Goal: Transaction & Acquisition: Purchase product/service

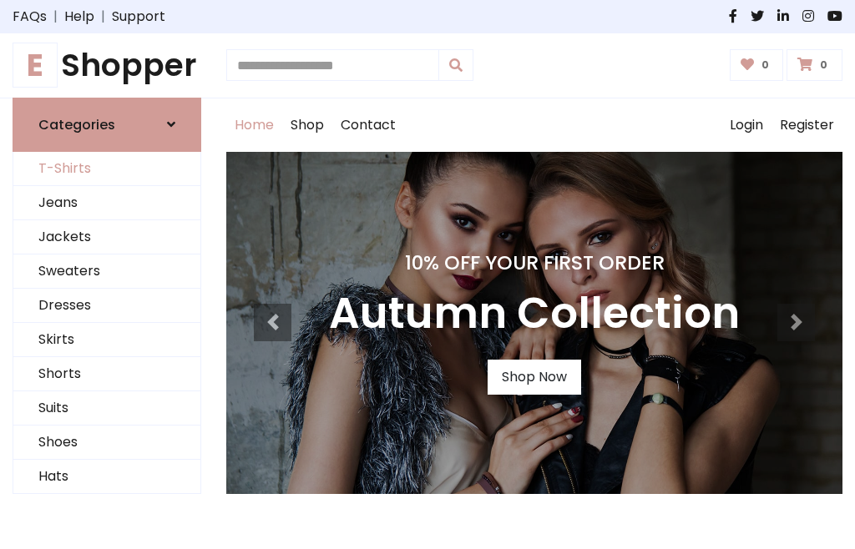
click at [107, 169] on link "T-Shirts" at bounding box center [106, 169] width 187 height 34
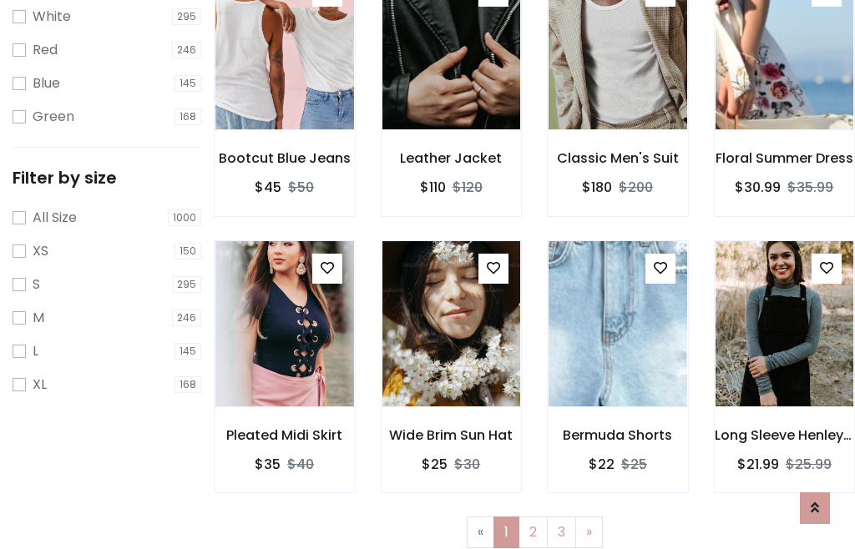
scroll to position [30, 0]
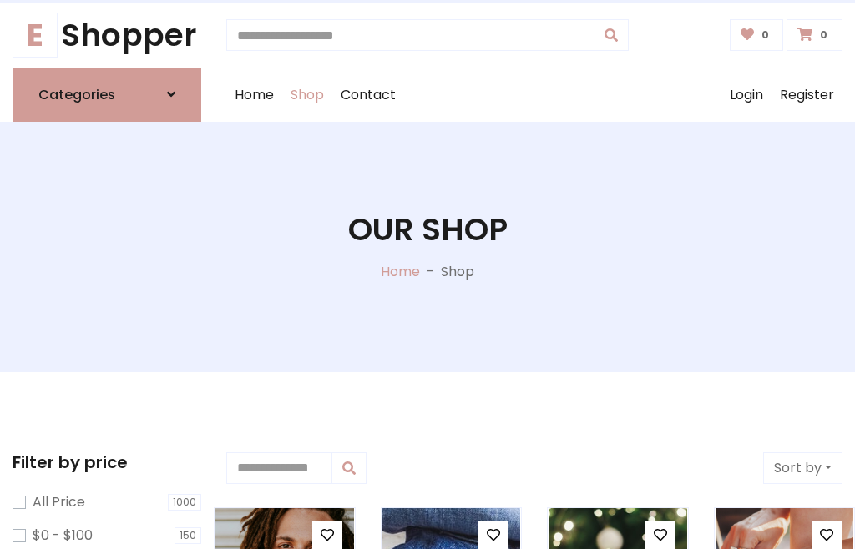
click at [427, 246] on h1 "Our Shop" at bounding box center [427, 230] width 159 height 38
click at [534, 94] on div "Home Shop Contact Log out Login Register" at bounding box center [534, 94] width 616 height 53
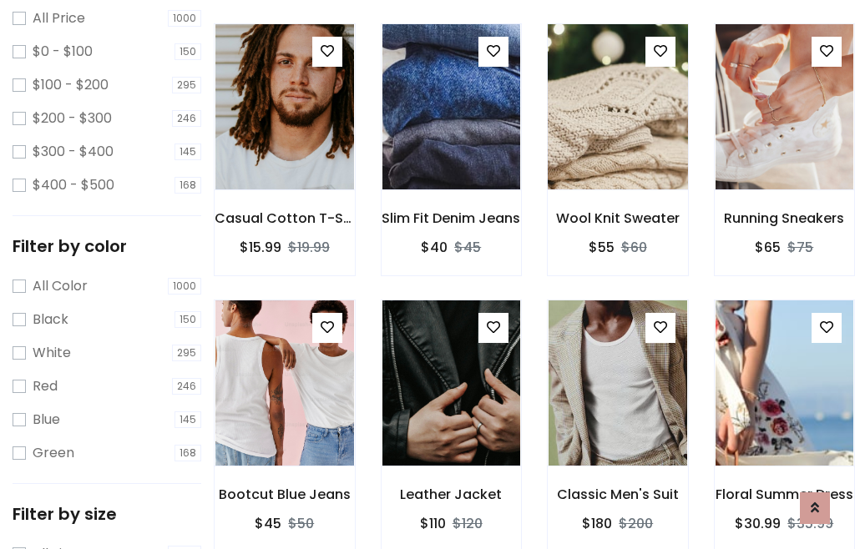
click at [617, 137] on img at bounding box center [617, 107] width 166 height 401
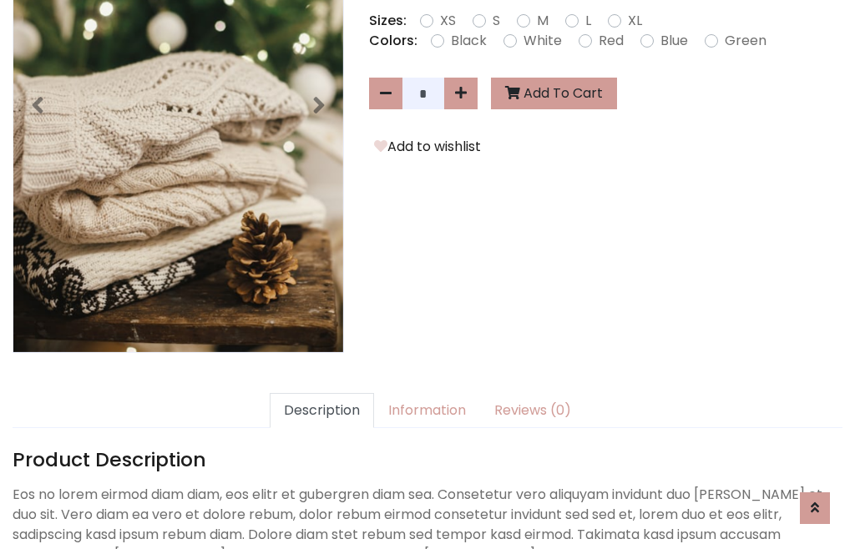
scroll to position [408, 0]
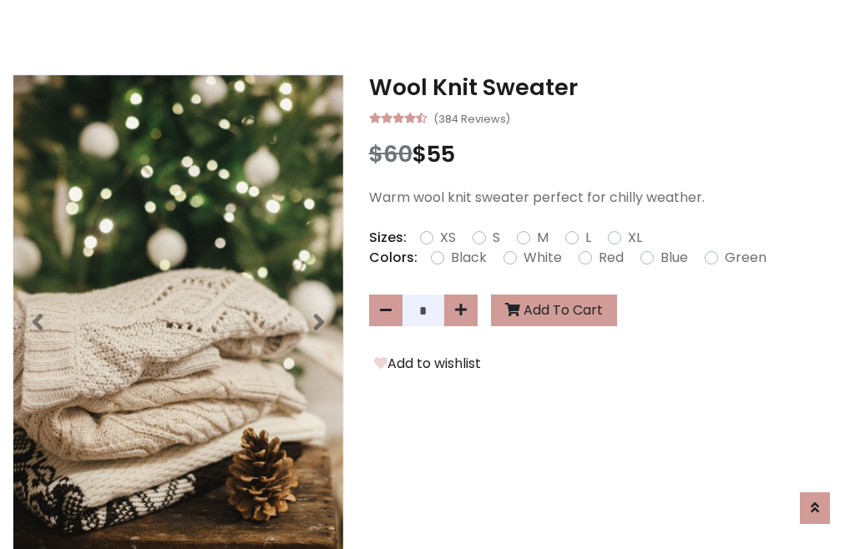
click at [605, 87] on h3 "Wool Knit Sweater" at bounding box center [605, 87] width 473 height 27
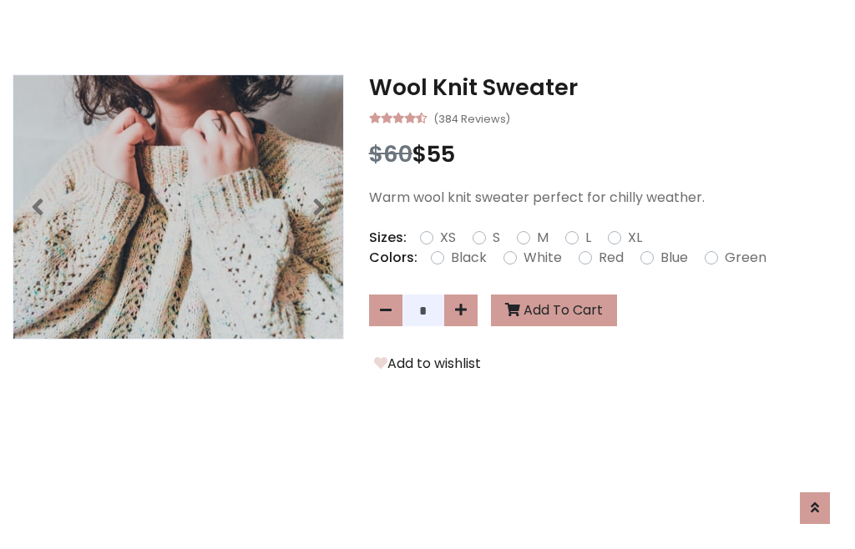
click at [605, 87] on h3 "Wool Knit Sweater" at bounding box center [605, 87] width 473 height 27
